Goal: Information Seeking & Learning: Check status

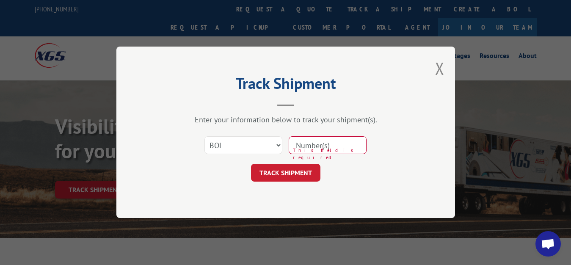
select select "bol"
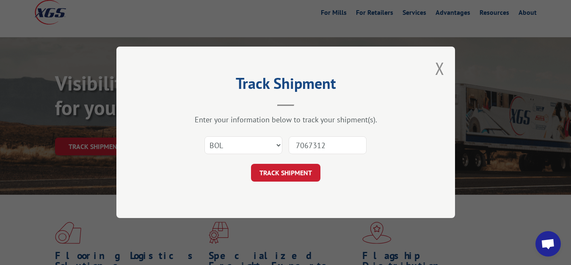
type input "7067312"
click button "TRACK SHIPMENT" at bounding box center [285, 173] width 69 height 18
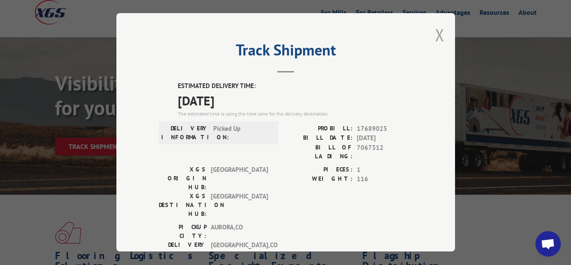
click at [435, 33] on button "Close modal" at bounding box center [439, 35] width 9 height 22
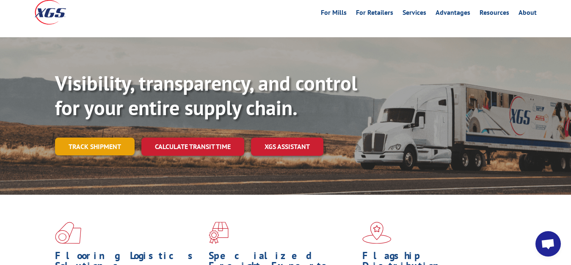
click at [119, 138] on link "Track shipment" at bounding box center [95, 147] width 80 height 18
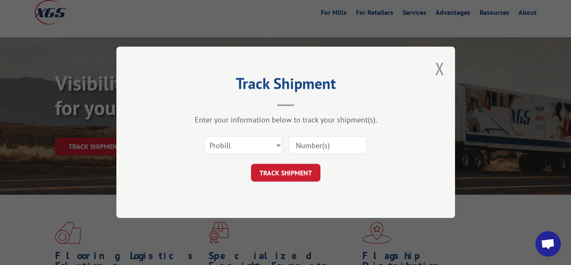
click at [226, 137] on div "Select category... Probill BOL PO" at bounding box center [243, 145] width 77 height 19
click at [205, 137] on select "Select category... Probill BOL PO" at bounding box center [244, 146] width 78 height 18
select select "bol"
click option "BOL" at bounding box center [0, 0] width 0 height 0
click at [313, 154] on input at bounding box center [328, 146] width 78 height 18
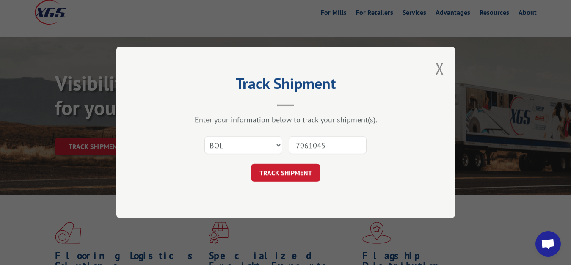
type input "7061045"
click button "TRACK SHIPMENT" at bounding box center [285, 173] width 69 height 18
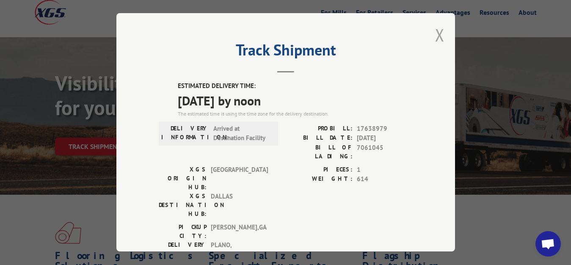
click at [435, 36] on button "Close modal" at bounding box center [439, 35] width 9 height 22
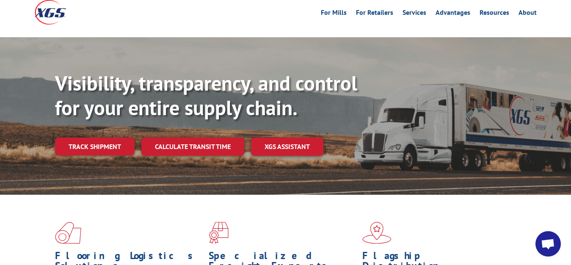
drag, startPoint x: 83, startPoint y: 133, endPoint x: 124, endPoint y: 138, distance: 40.6
click at [83, 138] on link "Track shipment" at bounding box center [95, 147] width 80 height 18
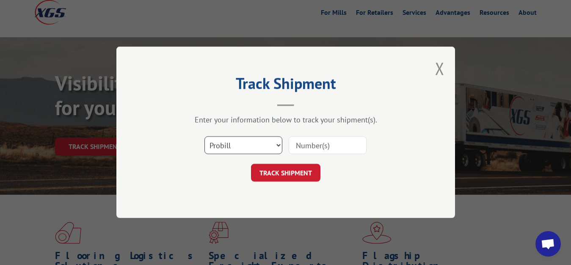
click at [205, 137] on select "Select category... Probill BOL PO" at bounding box center [244, 146] width 78 height 18
select select "bol"
click option "BOL" at bounding box center [0, 0] width 0 height 0
click at [308, 158] on div "Select category... Probill BOL PO" at bounding box center [286, 146] width 254 height 28
drag, startPoint x: 308, startPoint y: 146, endPoint x: 309, endPoint y: 87, distance: 58.9
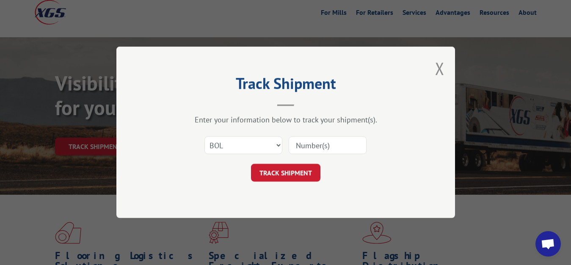
click at [308, 145] on input at bounding box center [328, 146] width 78 height 18
